Goal: Check status: Check status

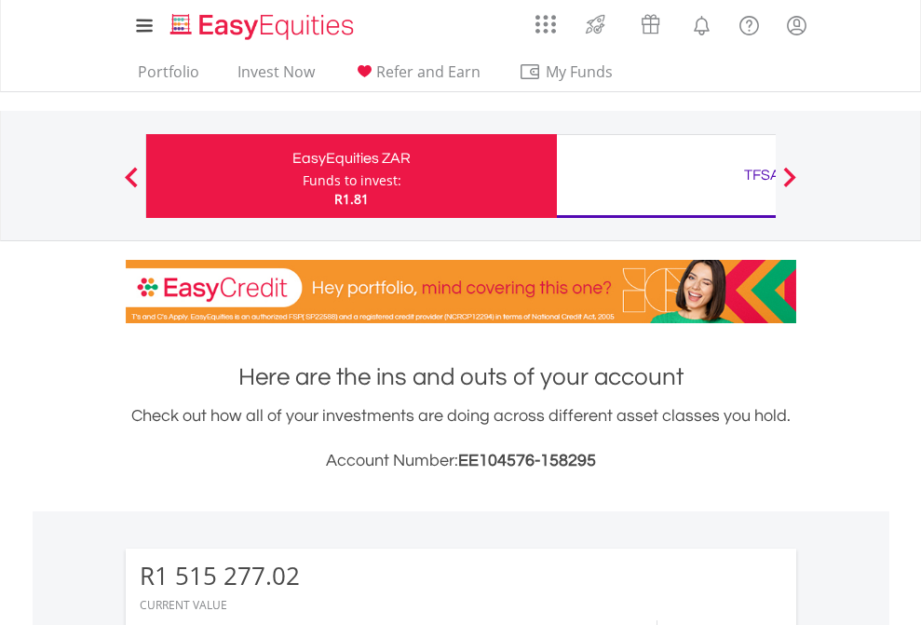
scroll to position [179, 293]
click at [303, 176] on div "Funds to invest:" at bounding box center [352, 180] width 99 height 19
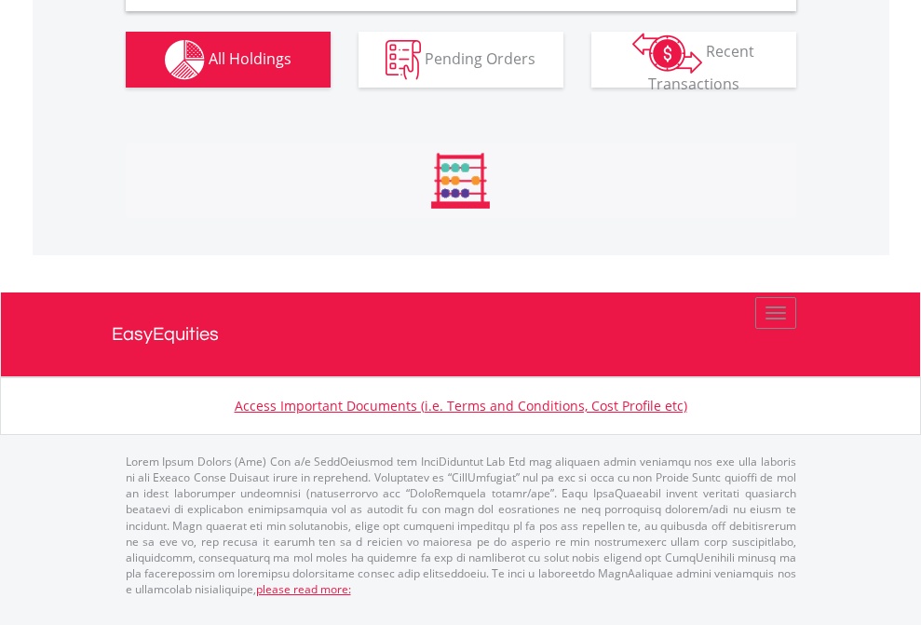
scroll to position [1801, 0]
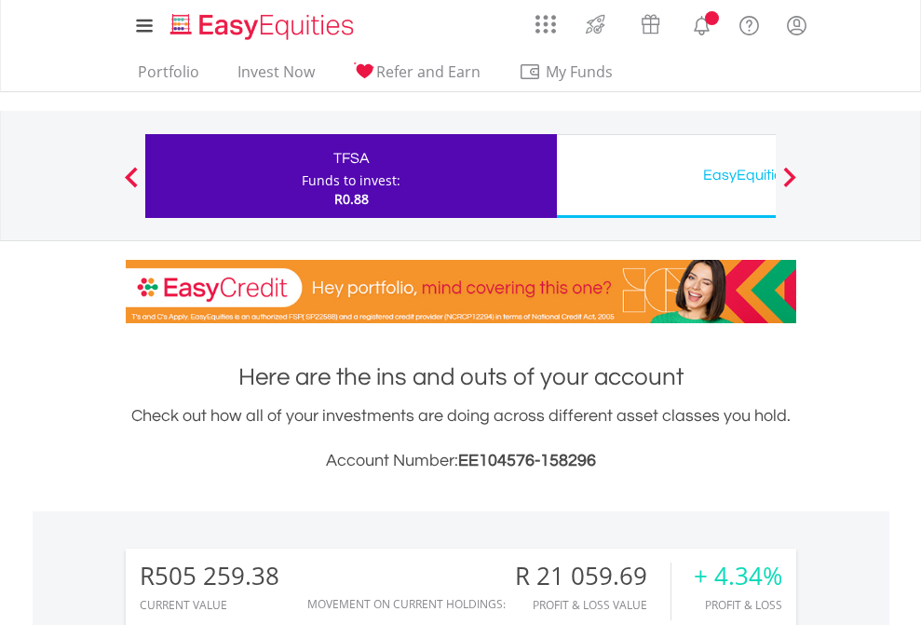
scroll to position [1465, 0]
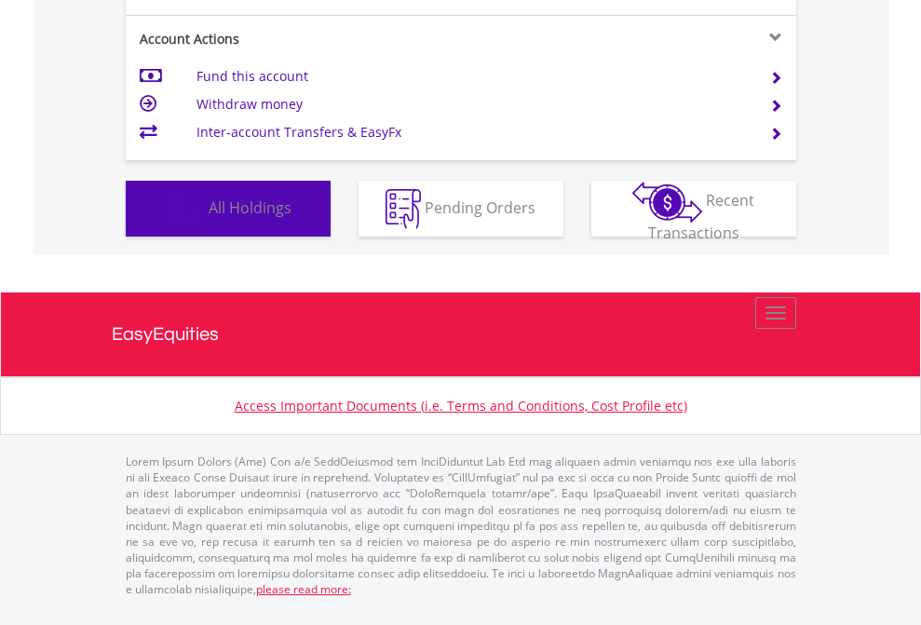
click at [209, 217] on span "All Holdings" at bounding box center [250, 207] width 83 height 20
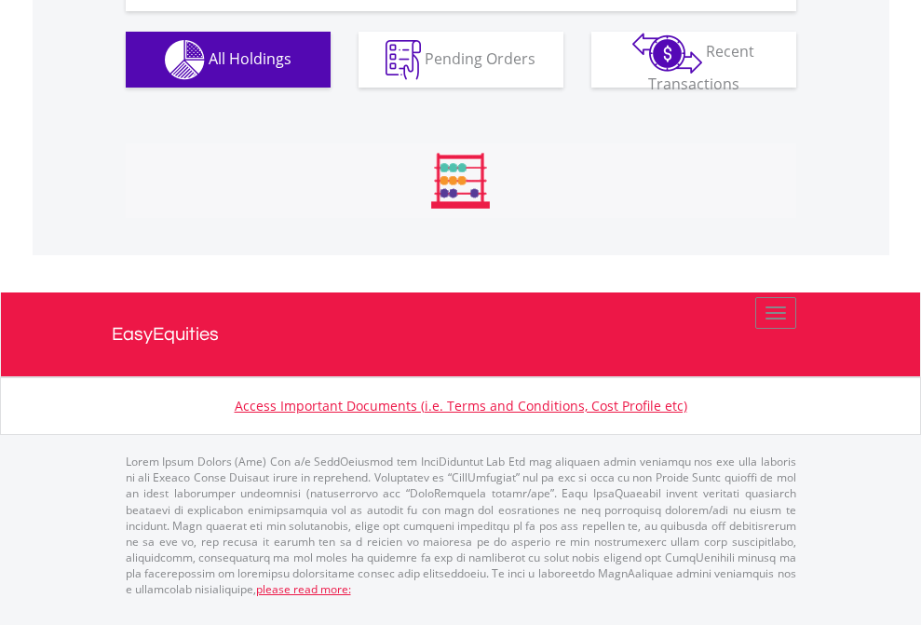
scroll to position [2147, 0]
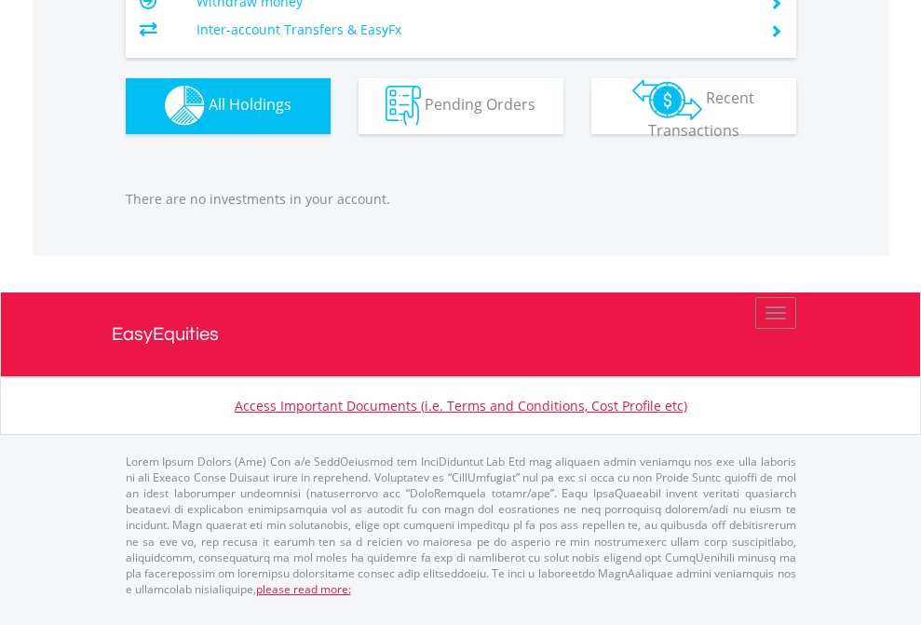
scroll to position [1845, 0]
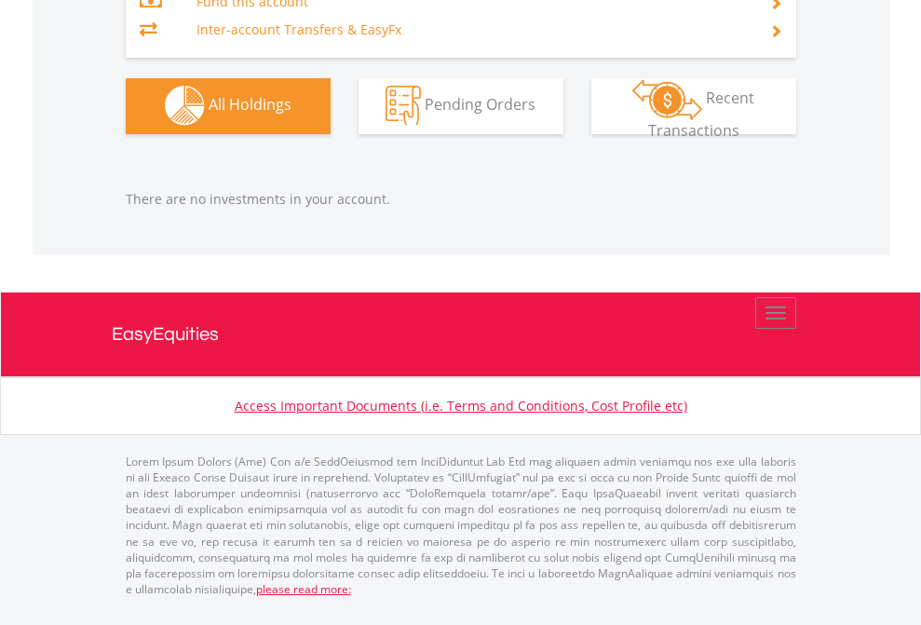
scroll to position [1845, 0]
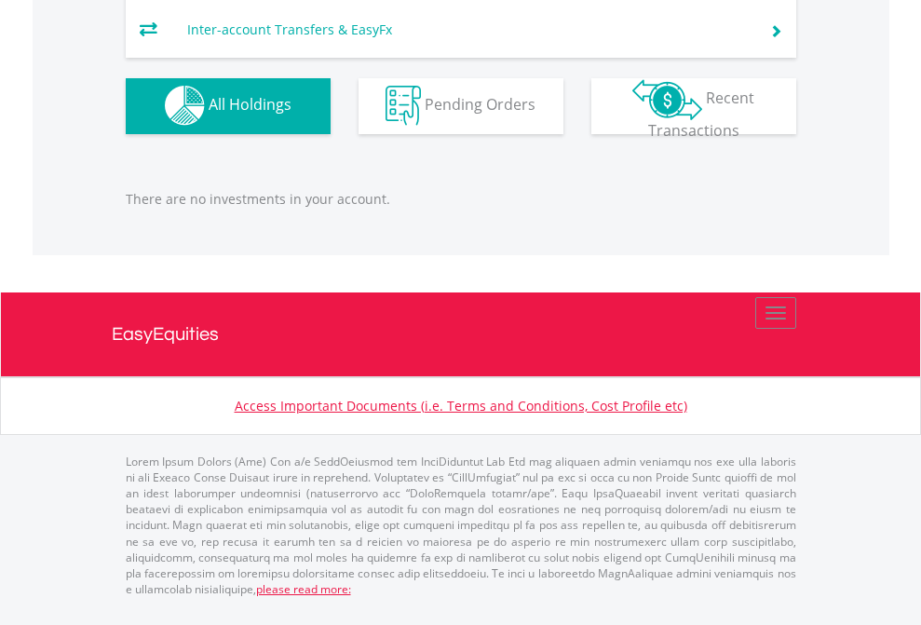
scroll to position [179, 293]
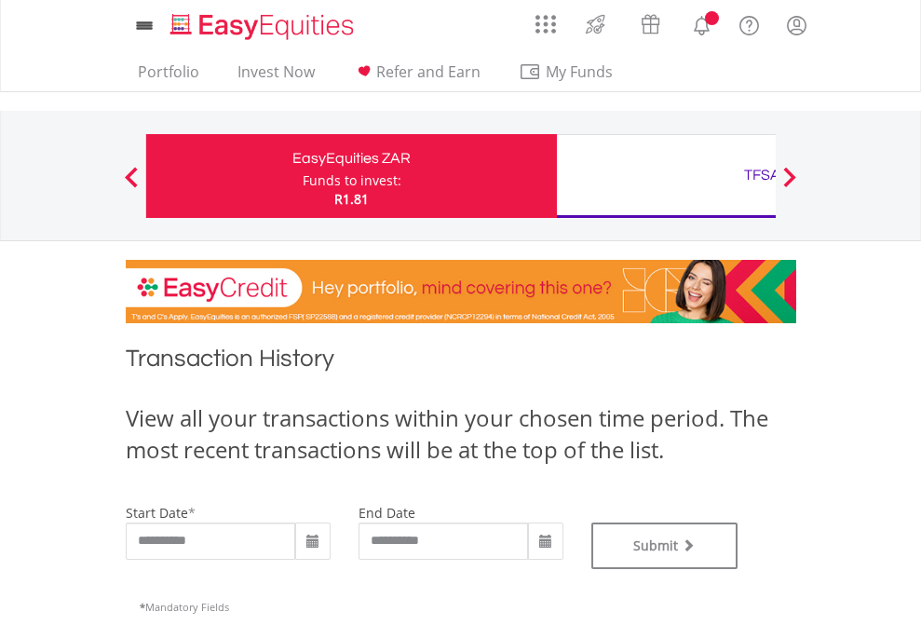
type input "**********"
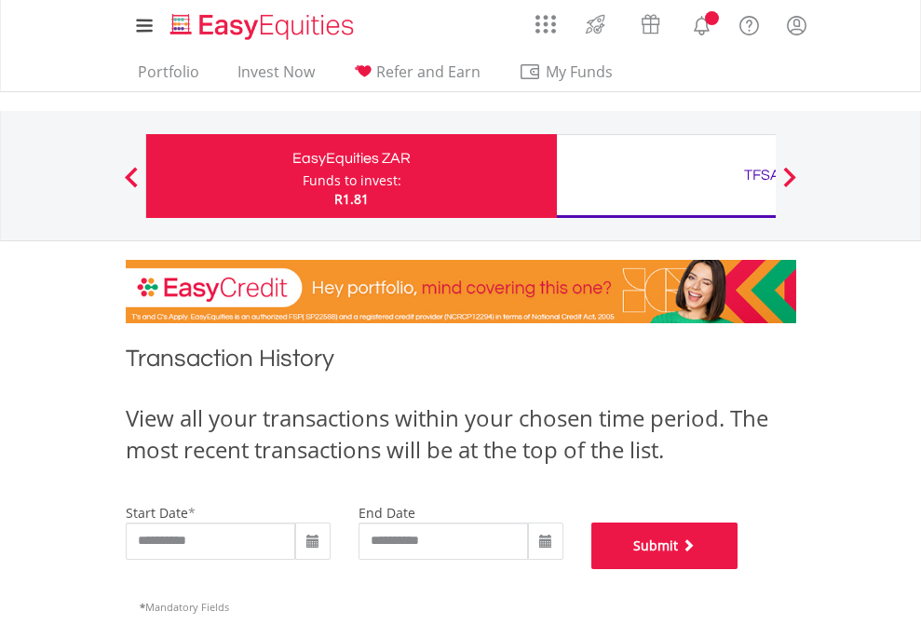
click at [739, 569] on button "Submit" at bounding box center [665, 546] width 147 height 47
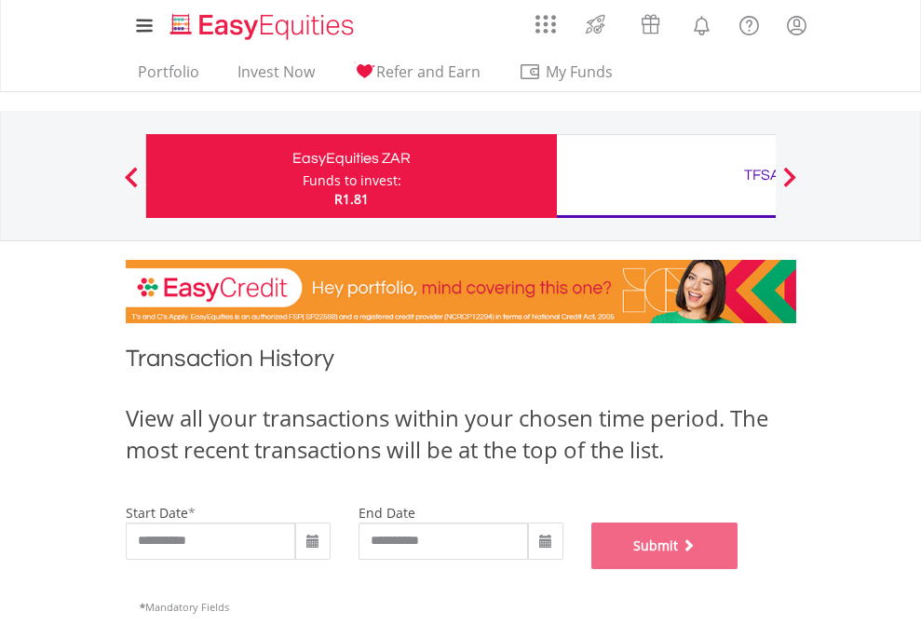
scroll to position [756, 0]
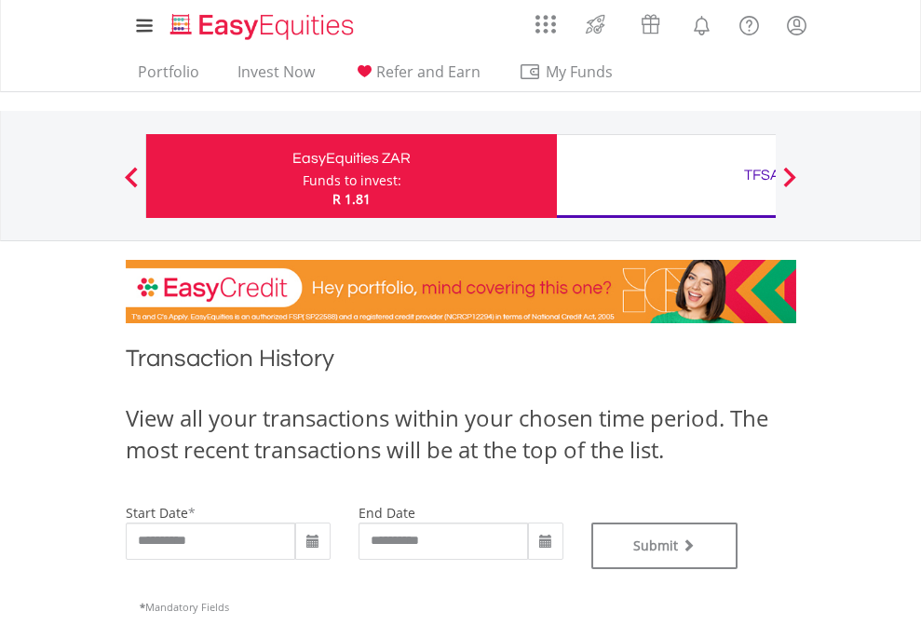
click at [666, 176] on div "TFSA" at bounding box center [762, 175] width 388 height 26
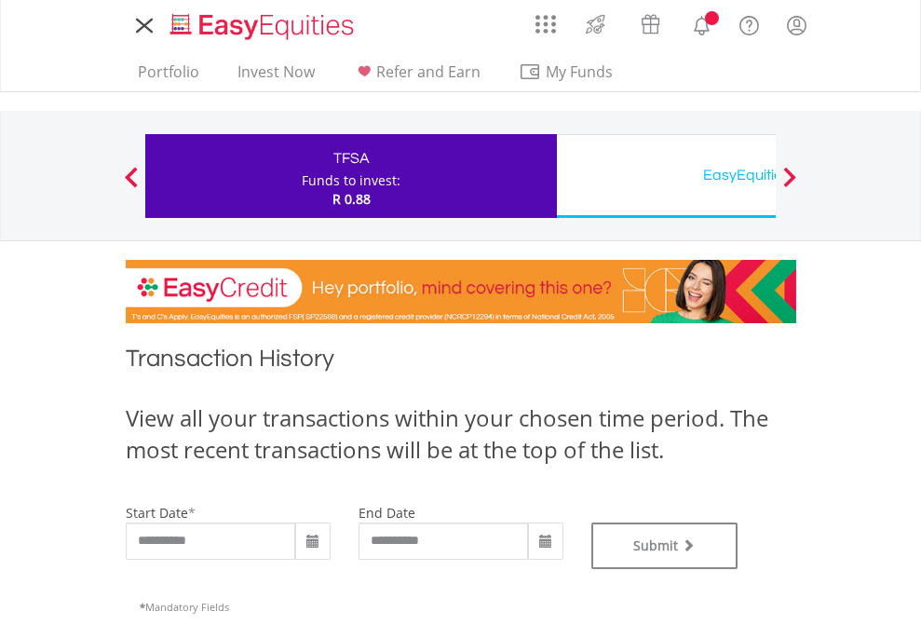
type input "**********"
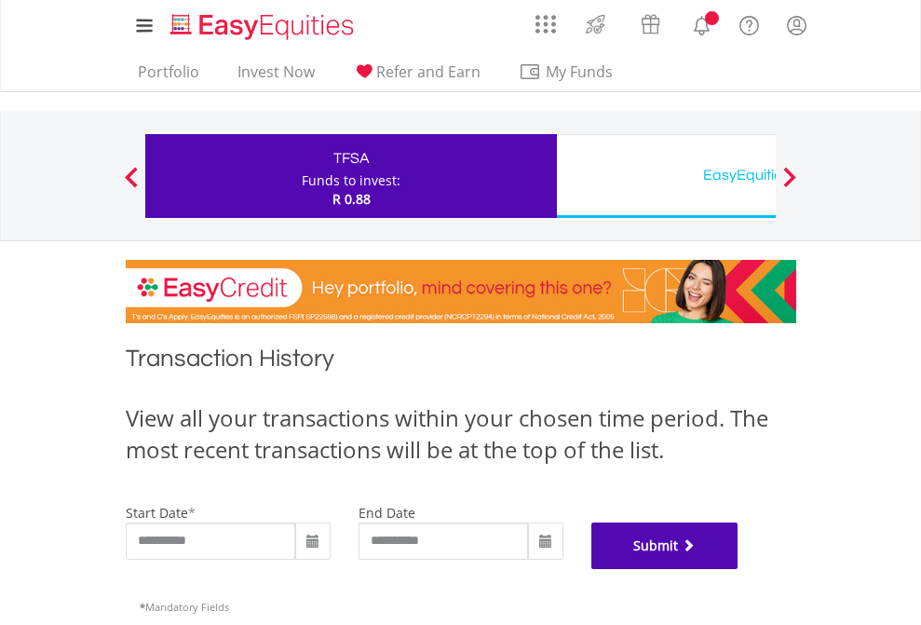
click at [739, 569] on button "Submit" at bounding box center [665, 546] width 147 height 47
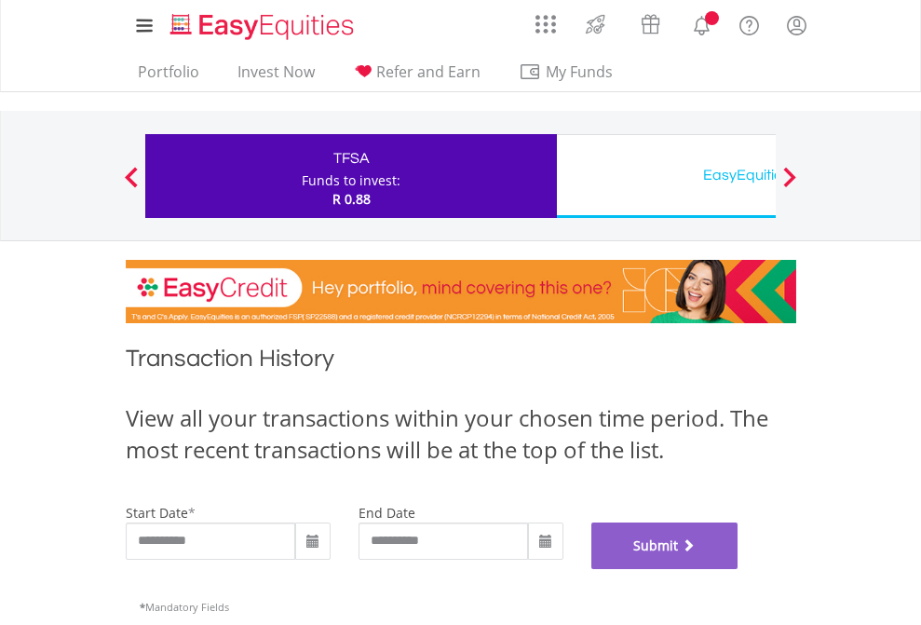
scroll to position [756, 0]
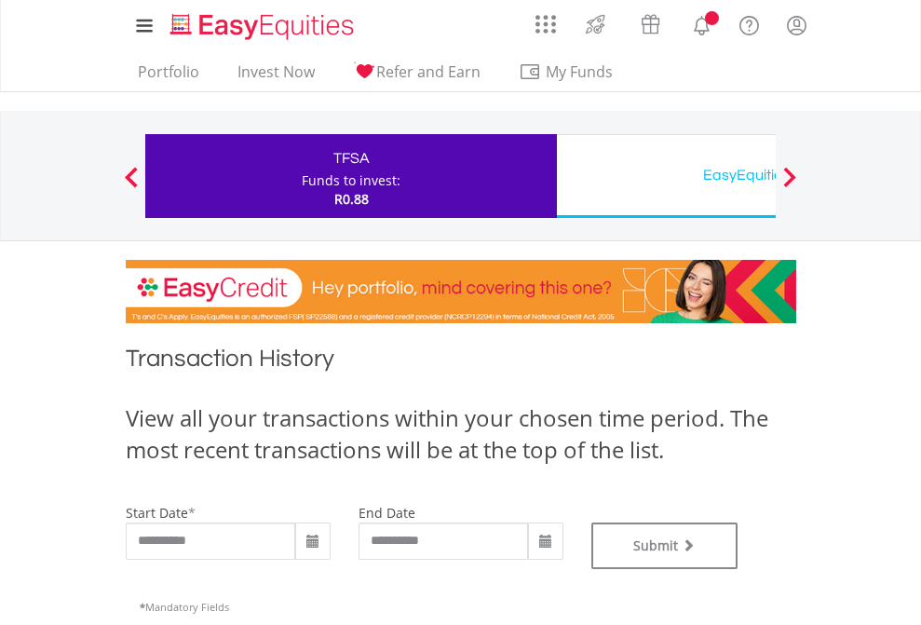
click at [666, 176] on div "EasyEquities USD" at bounding box center [762, 175] width 388 height 26
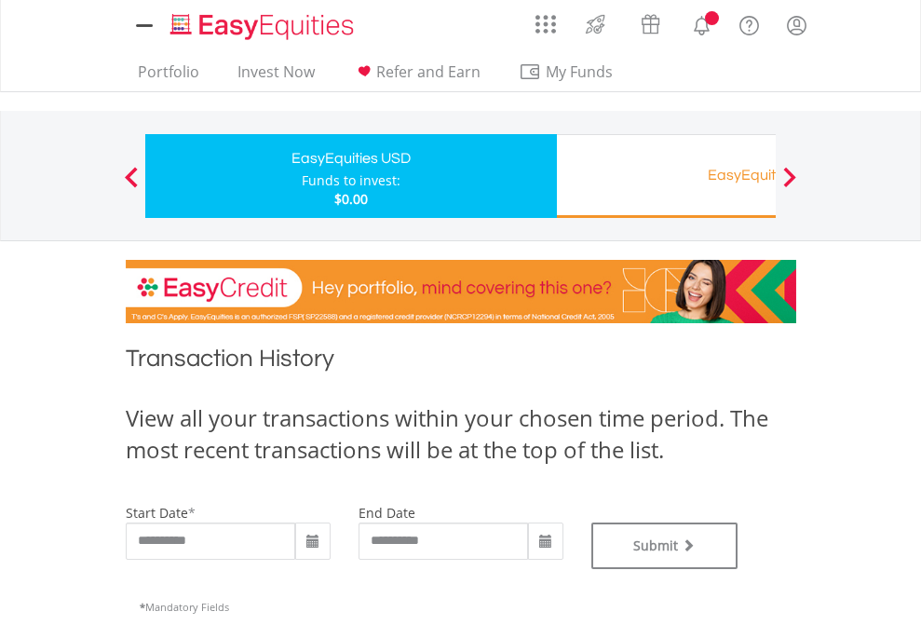
type input "**********"
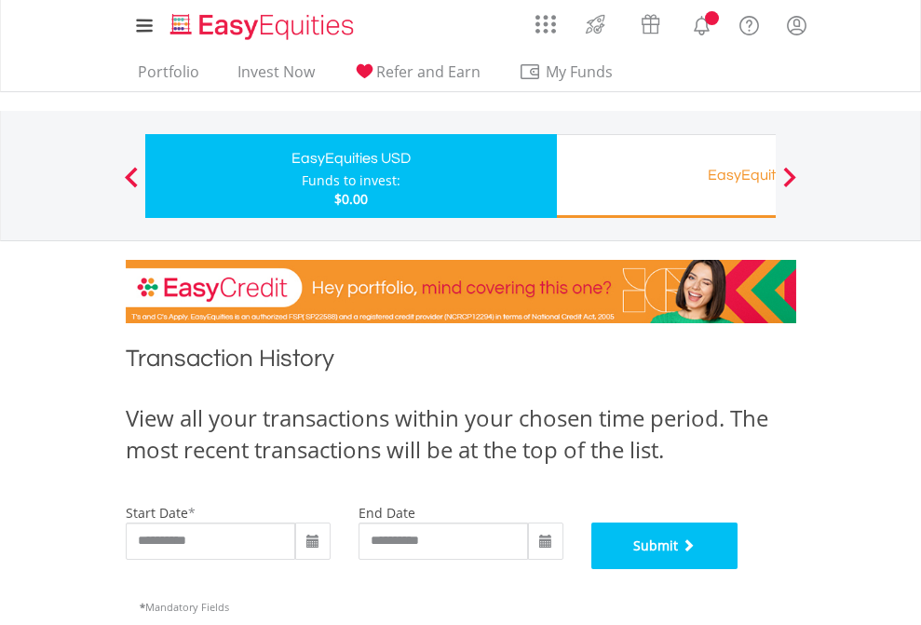
click at [739, 569] on button "Submit" at bounding box center [665, 546] width 147 height 47
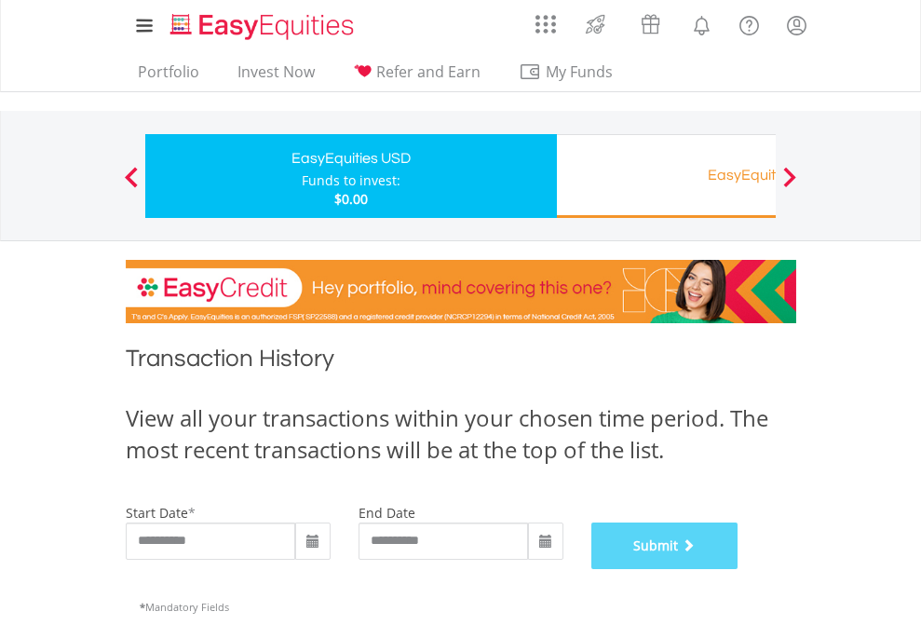
scroll to position [756, 0]
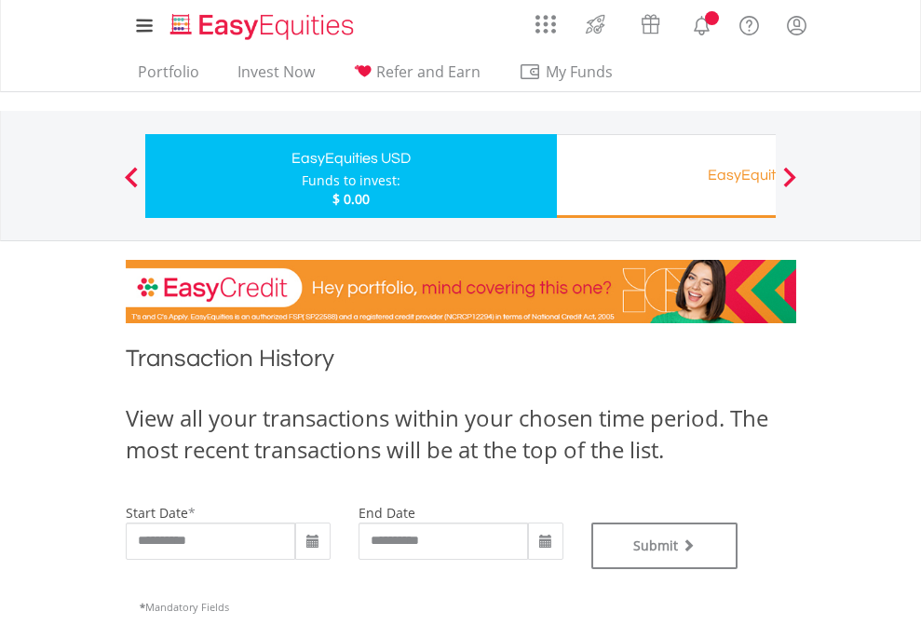
click at [666, 176] on div "EasyEquities RA" at bounding box center [762, 175] width 388 height 26
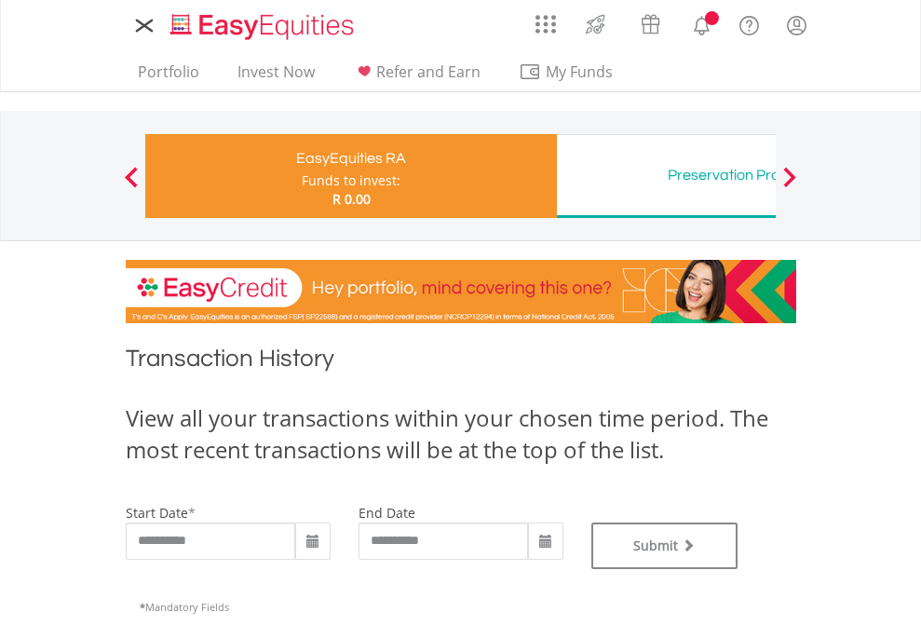
type input "**********"
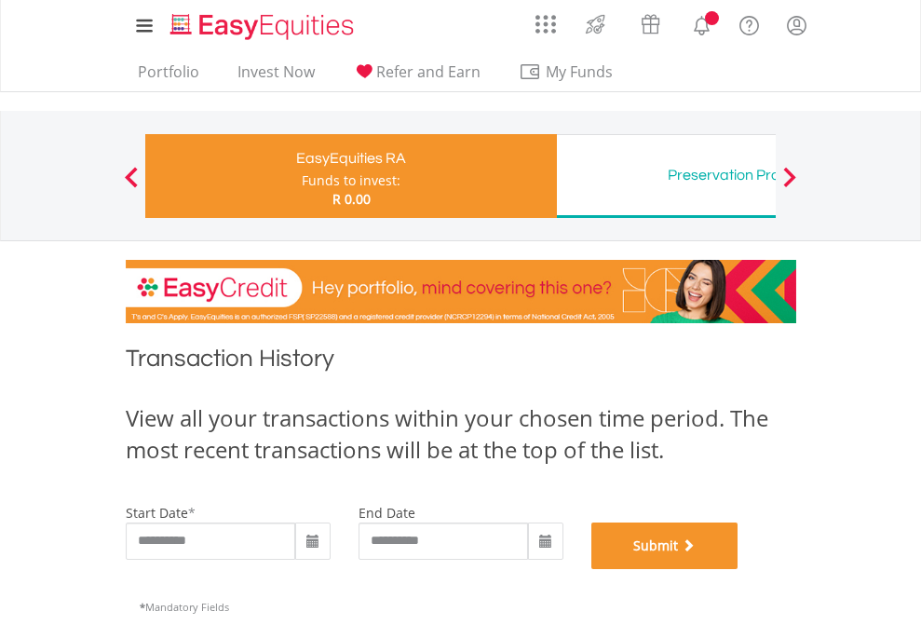
click at [739, 569] on button "Submit" at bounding box center [665, 546] width 147 height 47
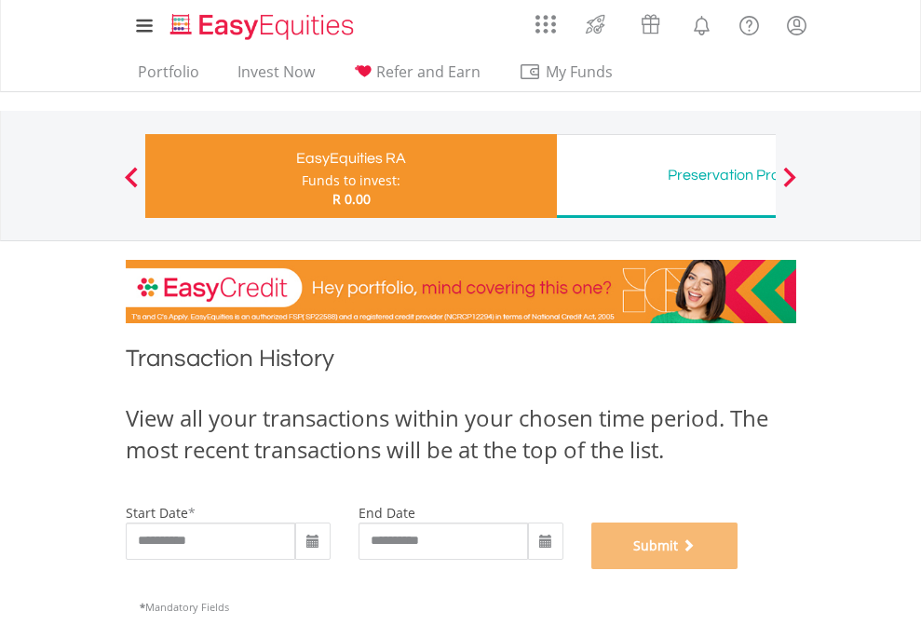
scroll to position [756, 0]
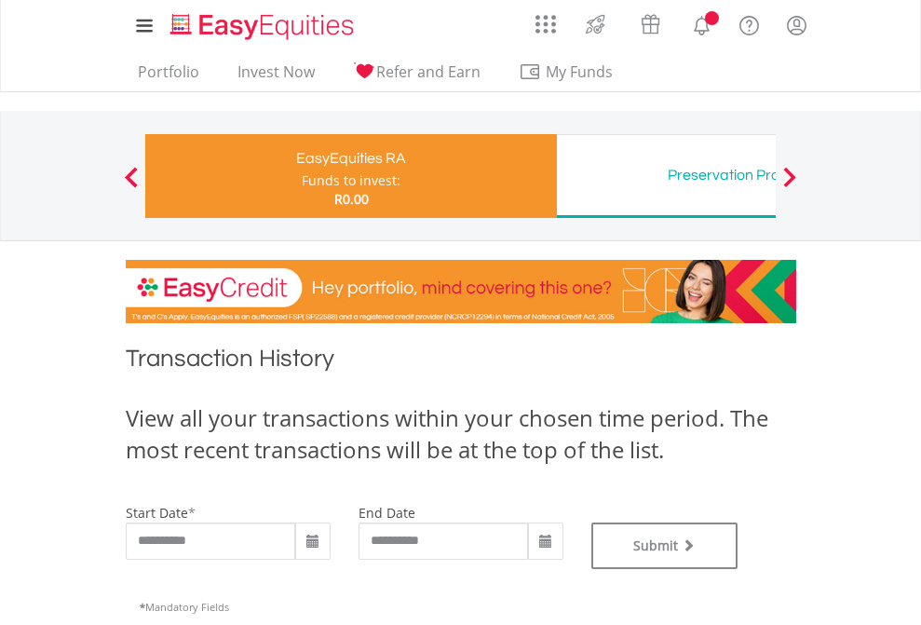
click at [666, 176] on div "Preservation Provident Fund" at bounding box center [762, 175] width 388 height 26
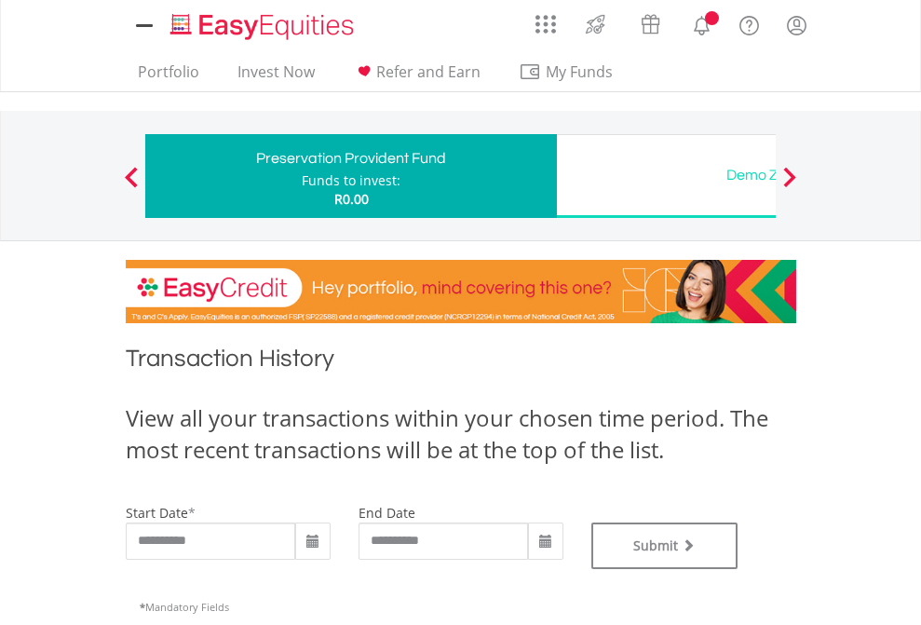
type input "**********"
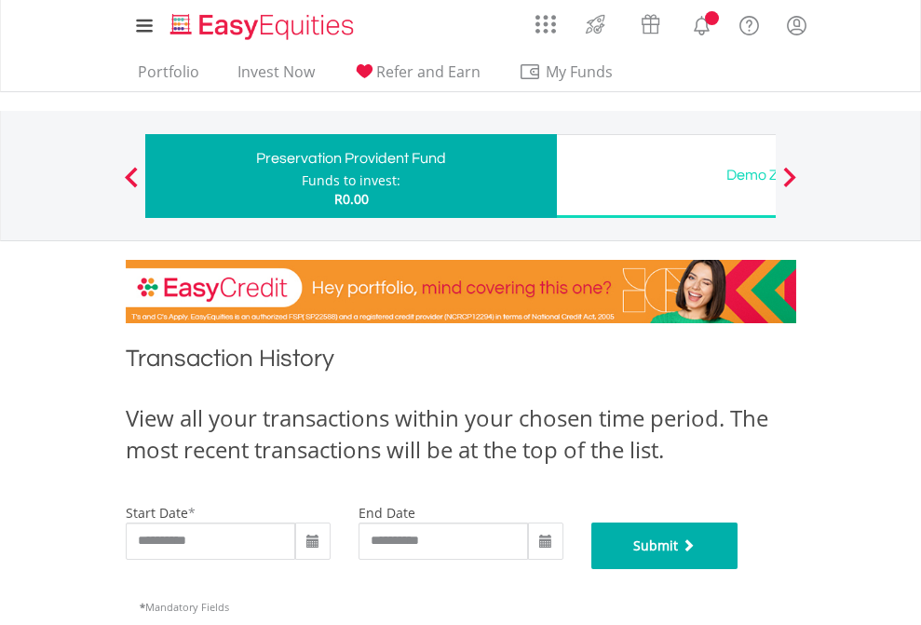
click at [739, 569] on button "Submit" at bounding box center [665, 546] width 147 height 47
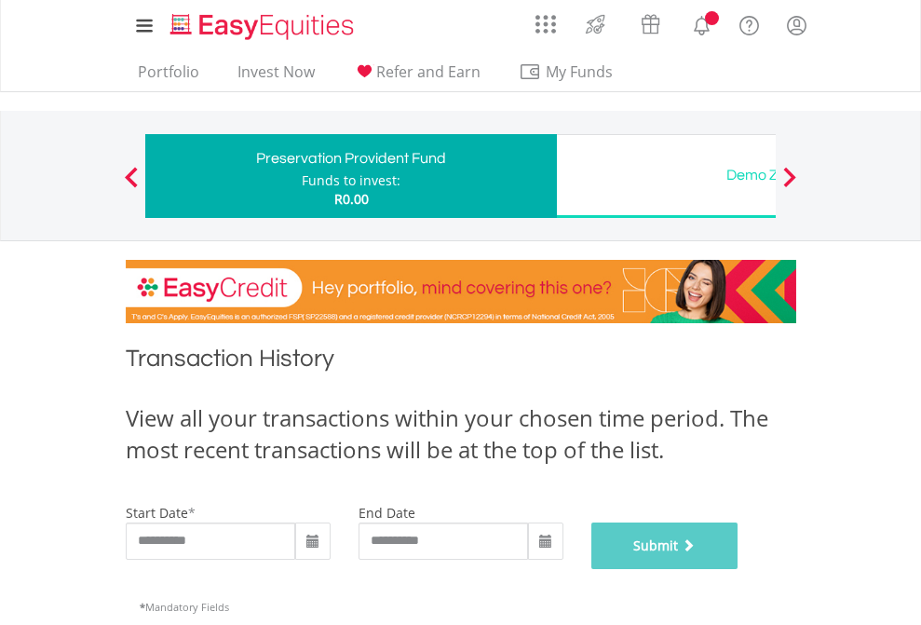
scroll to position [756, 0]
